Goal: Task Accomplishment & Management: Manage account settings

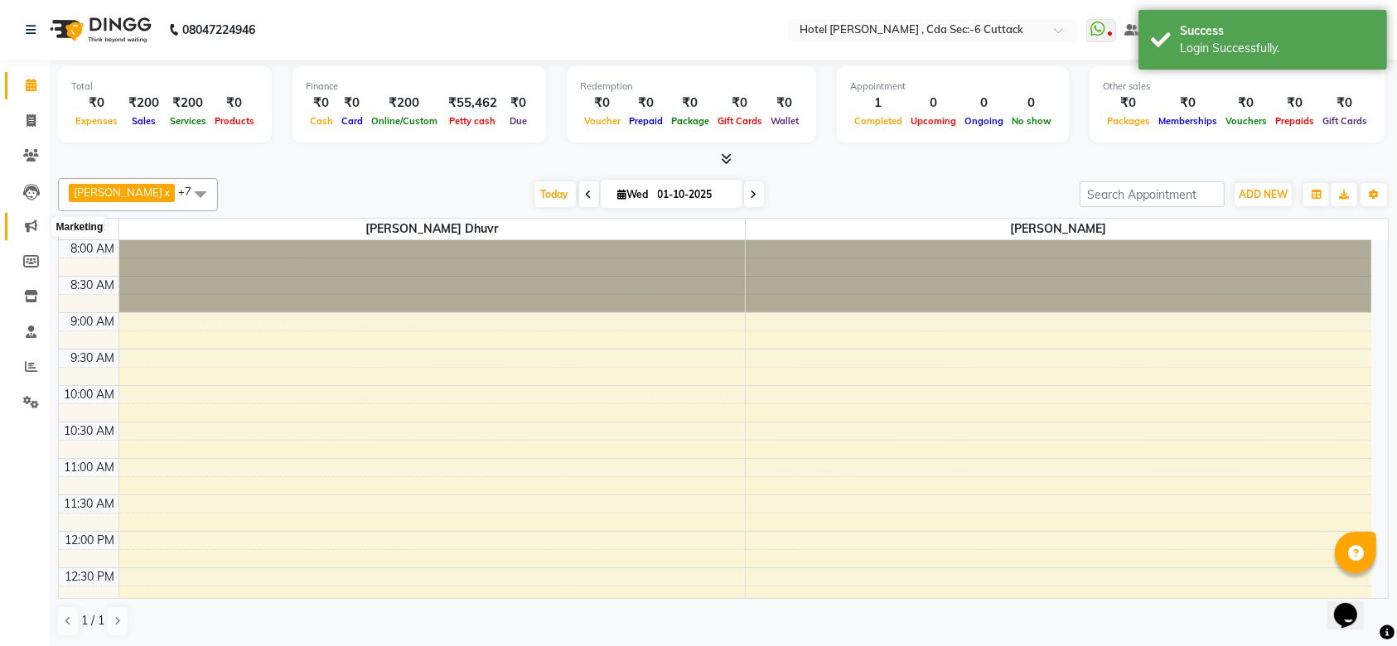
click at [33, 235] on span at bounding box center [31, 226] width 29 height 19
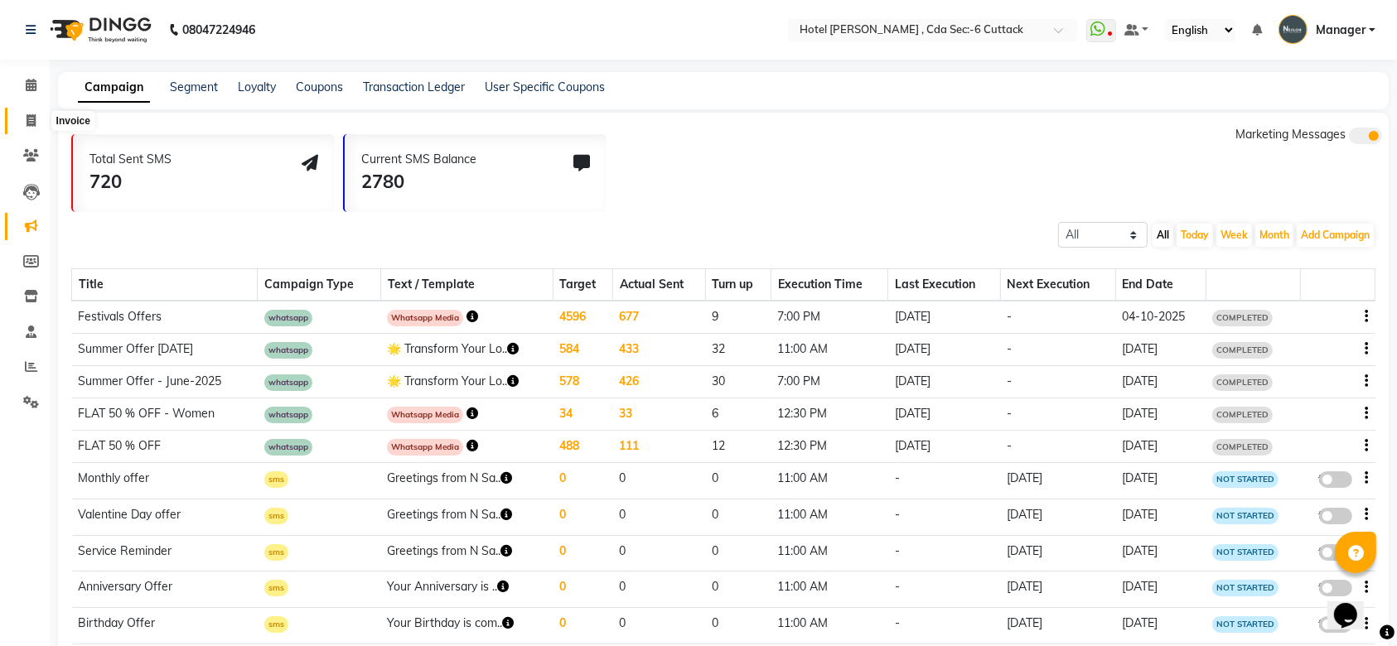
click at [27, 114] on icon at bounding box center [31, 120] width 9 height 12
select select "service"
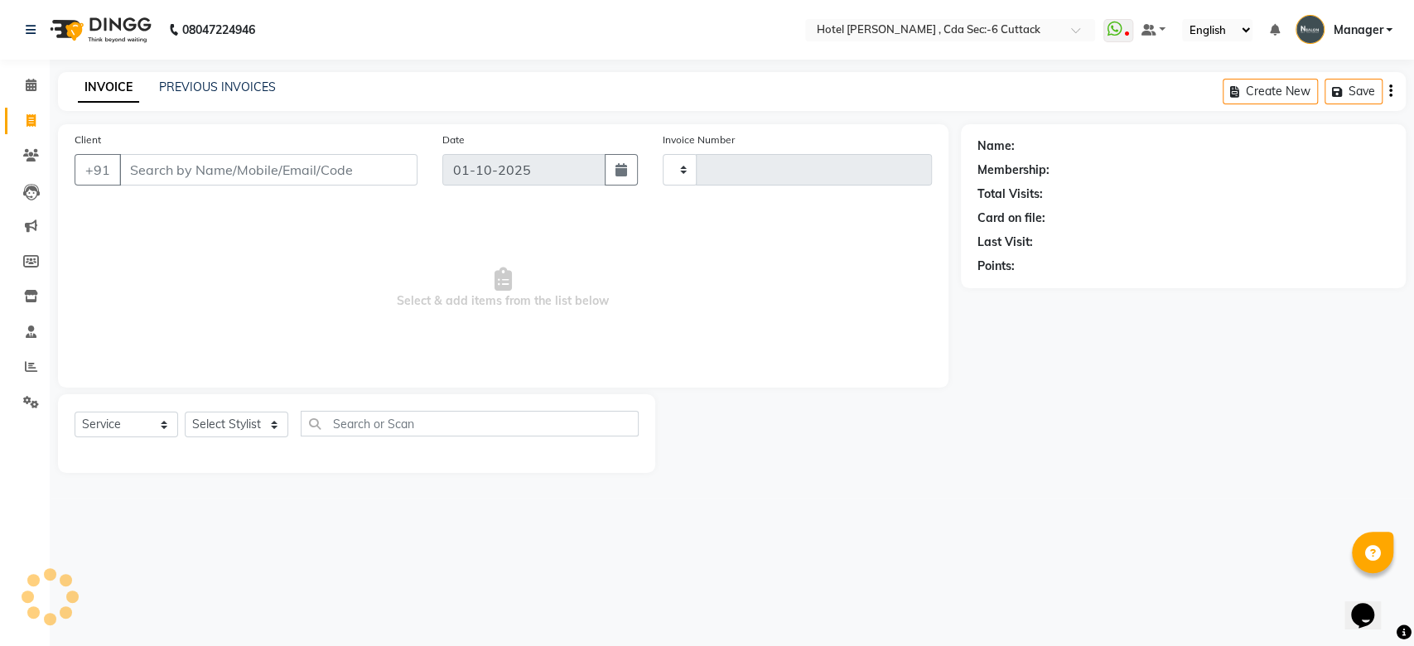
type input "0358"
select select "7840"
click at [1335, 23] on span "Manager" at bounding box center [1358, 30] width 50 height 17
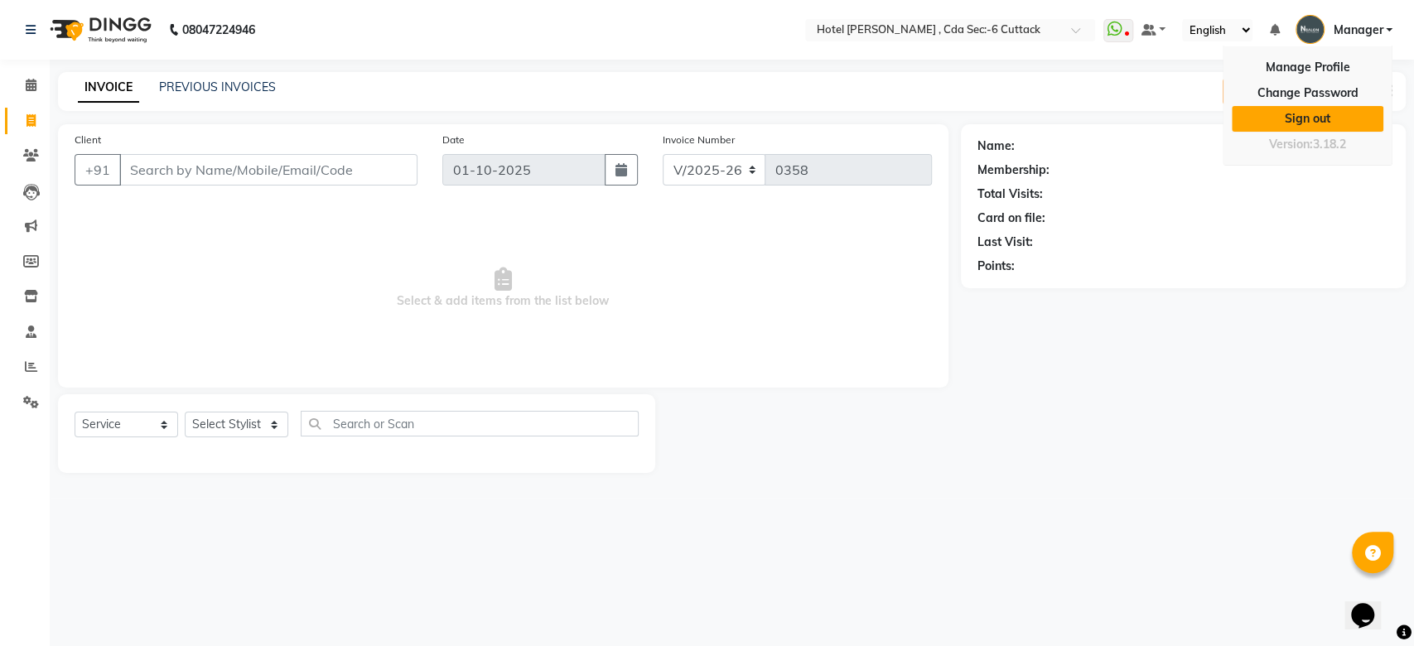
click at [1314, 117] on link "Sign out" at bounding box center [1308, 119] width 152 height 26
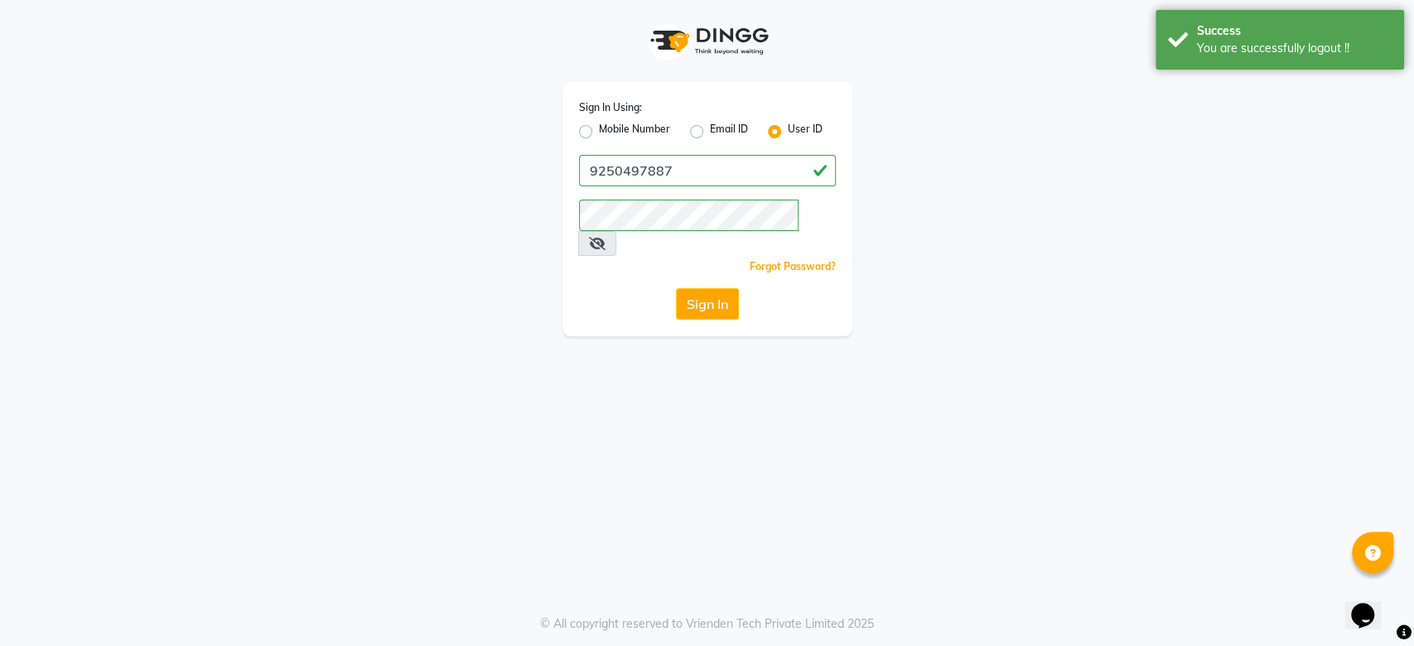
click at [644, 128] on label "Mobile Number" at bounding box center [634, 132] width 71 height 20
click at [610, 128] on input "Mobile Number" at bounding box center [604, 127] width 11 height 11
radio input "true"
radio input "false"
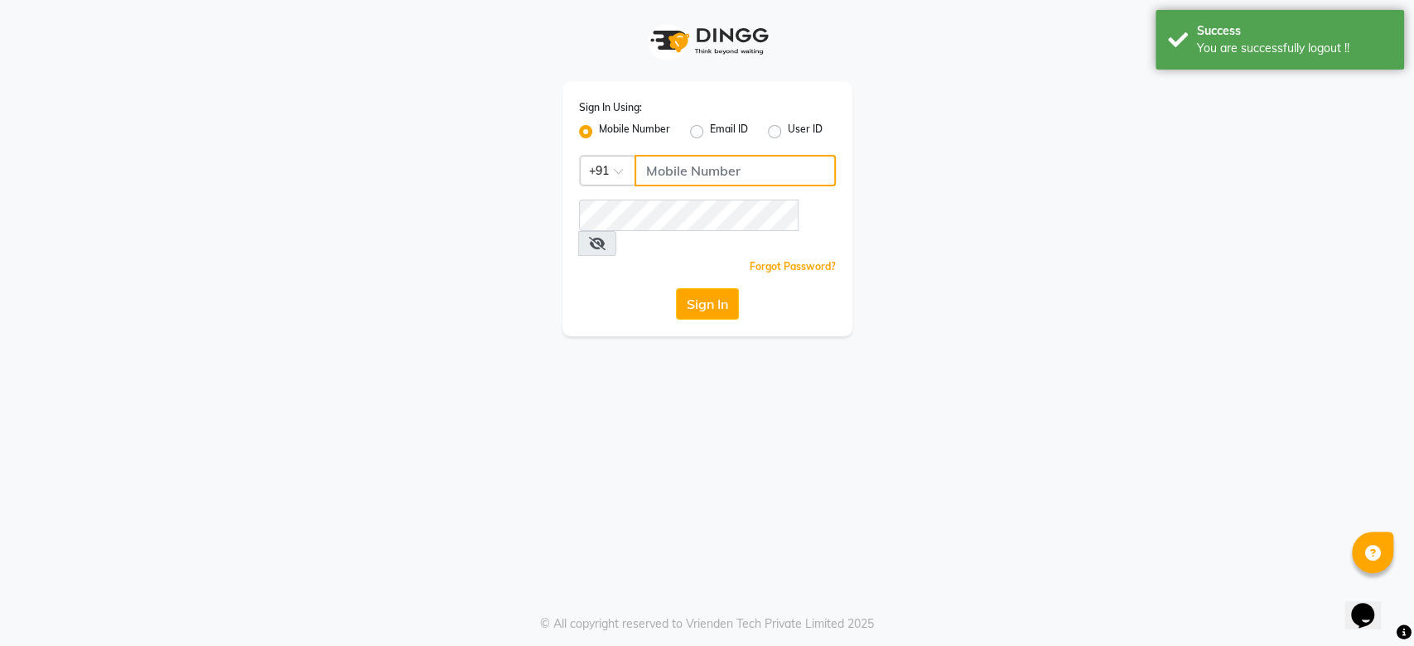
click at [682, 178] on input "Username" at bounding box center [735, 170] width 201 height 31
type input "9599286486"
click at [708, 288] on button "Sign In" at bounding box center [707, 303] width 63 height 31
